Goal: Task Accomplishment & Management: Manage account settings

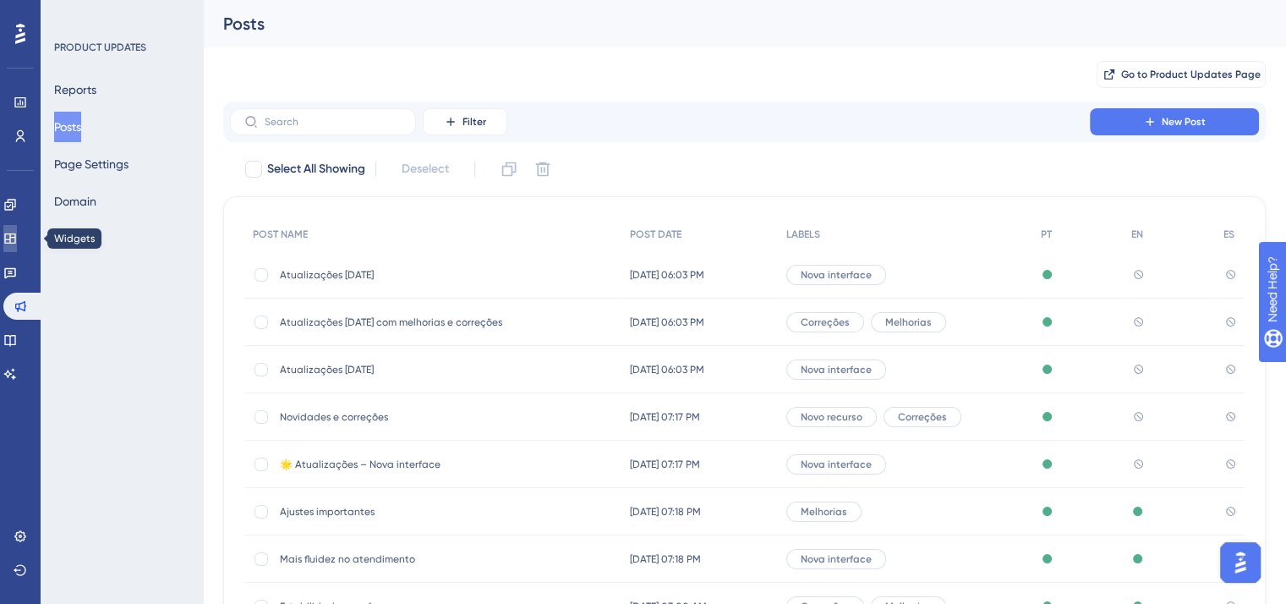
click at [17, 232] on icon at bounding box center [10, 239] width 14 height 14
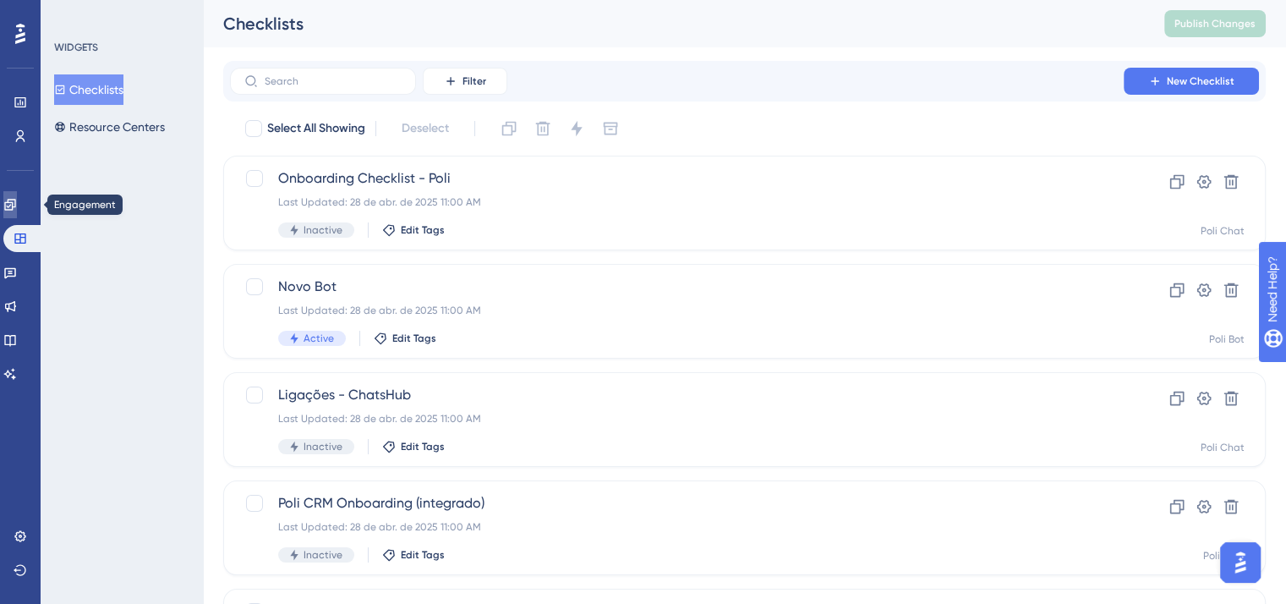
click at [15, 210] on icon at bounding box center [9, 204] width 11 height 11
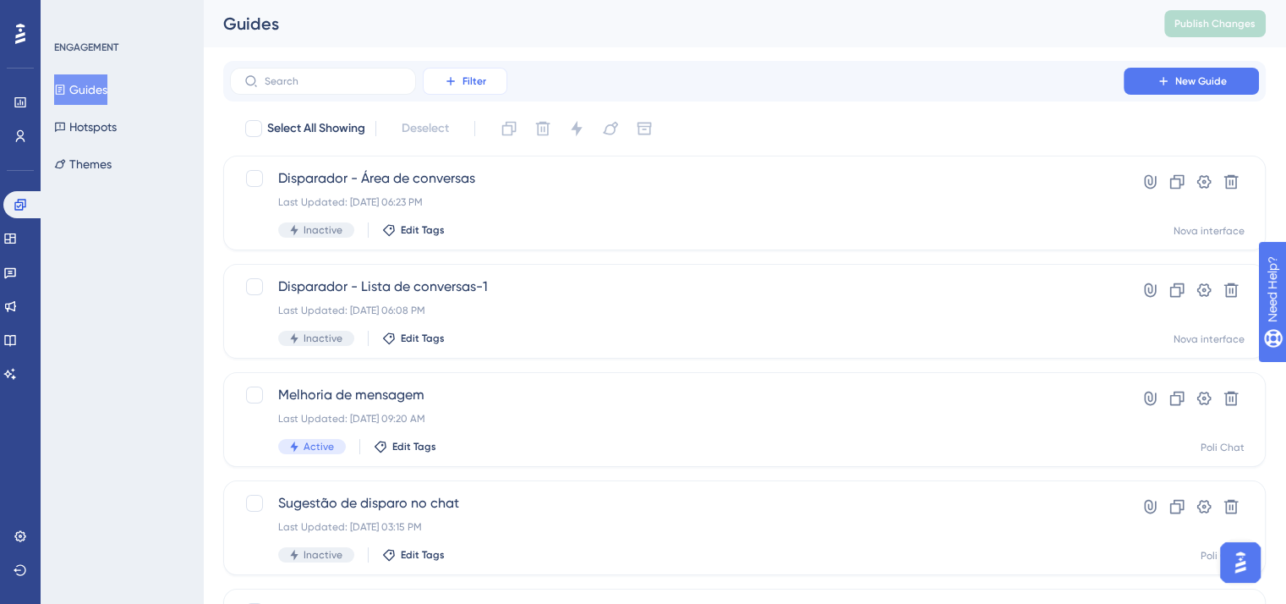
click at [463, 75] on span "Filter" at bounding box center [475, 81] width 24 height 14
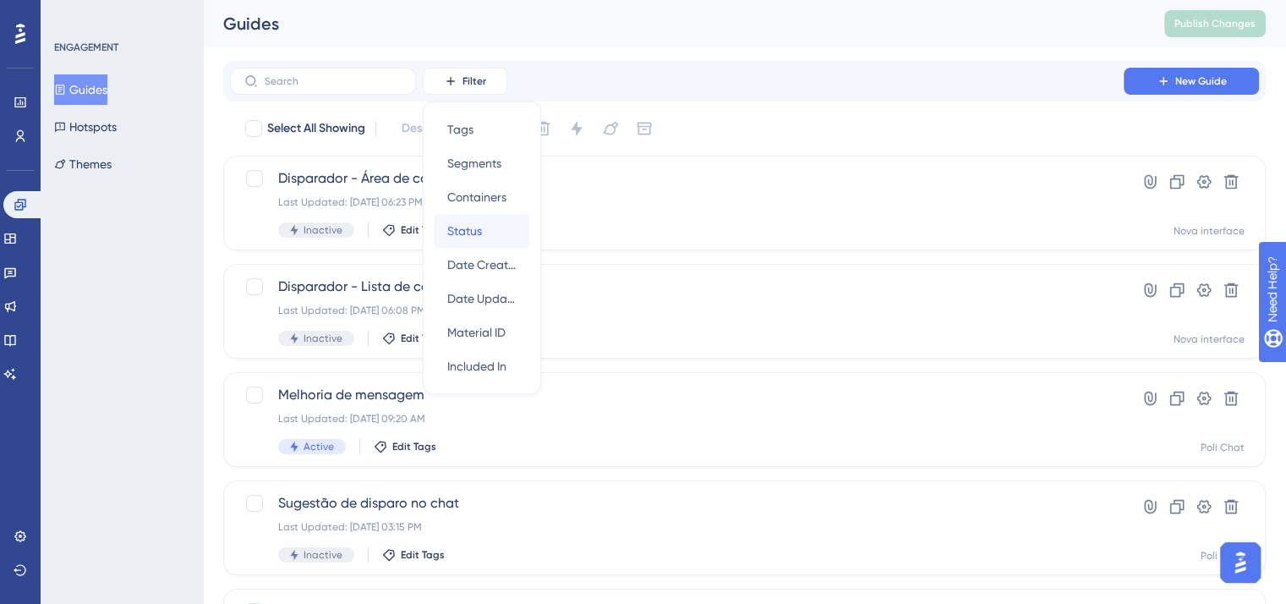
click at [478, 232] on span "Status" at bounding box center [464, 231] width 35 height 20
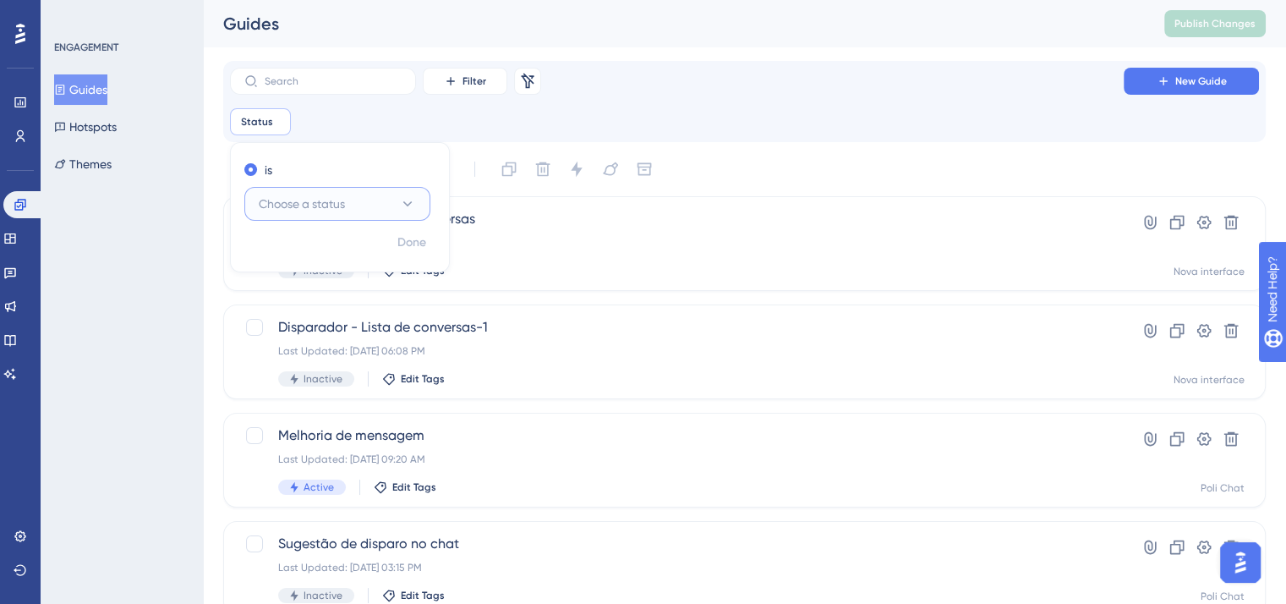
click at [393, 209] on button "Choose a status" at bounding box center [337, 204] width 186 height 34
click at [327, 248] on div "Active Active" at bounding box center [337, 255] width 137 height 34
click at [431, 240] on button "Done" at bounding box center [411, 242] width 47 height 30
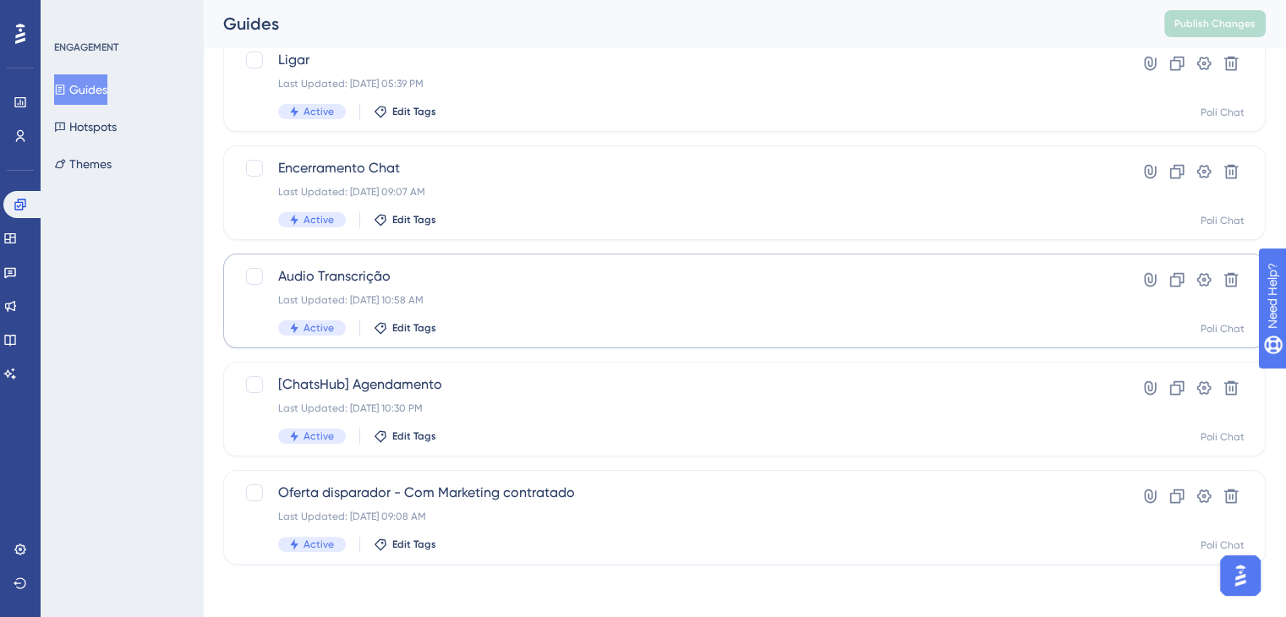
scroll to position [269, 0]
